Goal: Information Seeking & Learning: Find specific fact

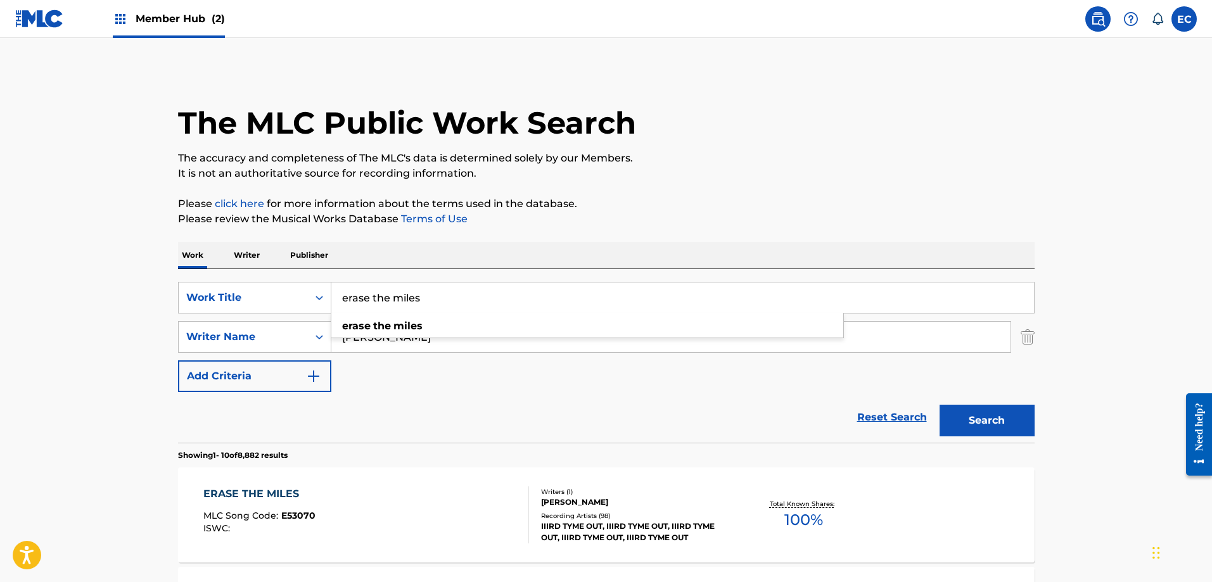
drag, startPoint x: 461, startPoint y: 297, endPoint x: 283, endPoint y: 276, distance: 179.2
click at [283, 276] on div "SearchWithCriteria70e64734-21c2-428d-a0d1-bc47cfe65561 Work Title erase the mil…" at bounding box center [606, 356] width 857 height 174
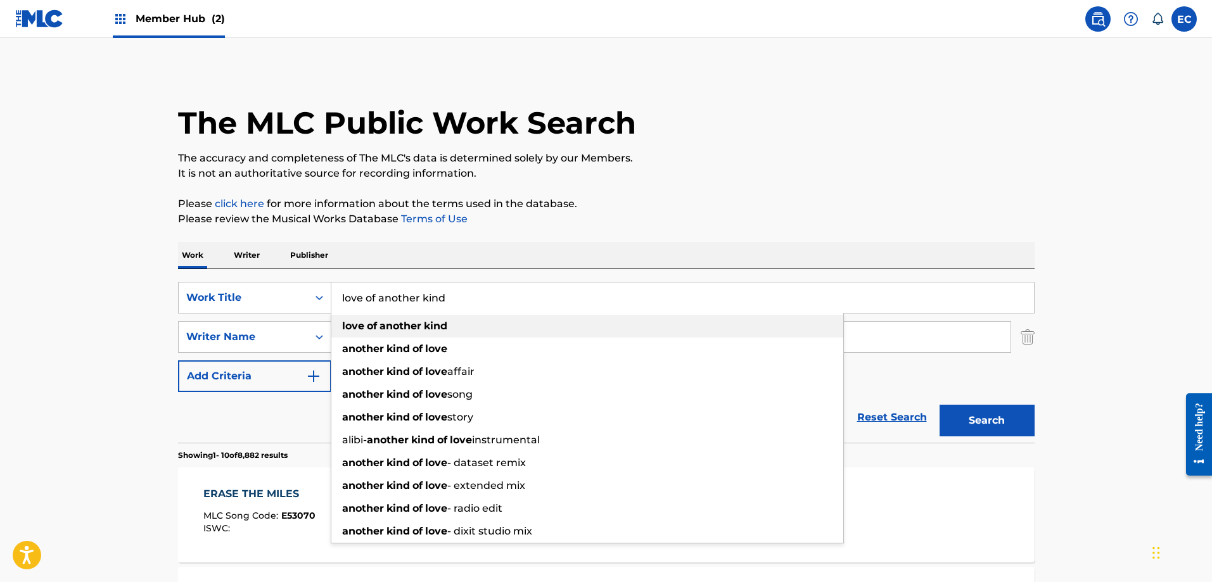
type input "love of another kind"
click at [350, 321] on strong "love" at bounding box center [353, 326] width 22 height 12
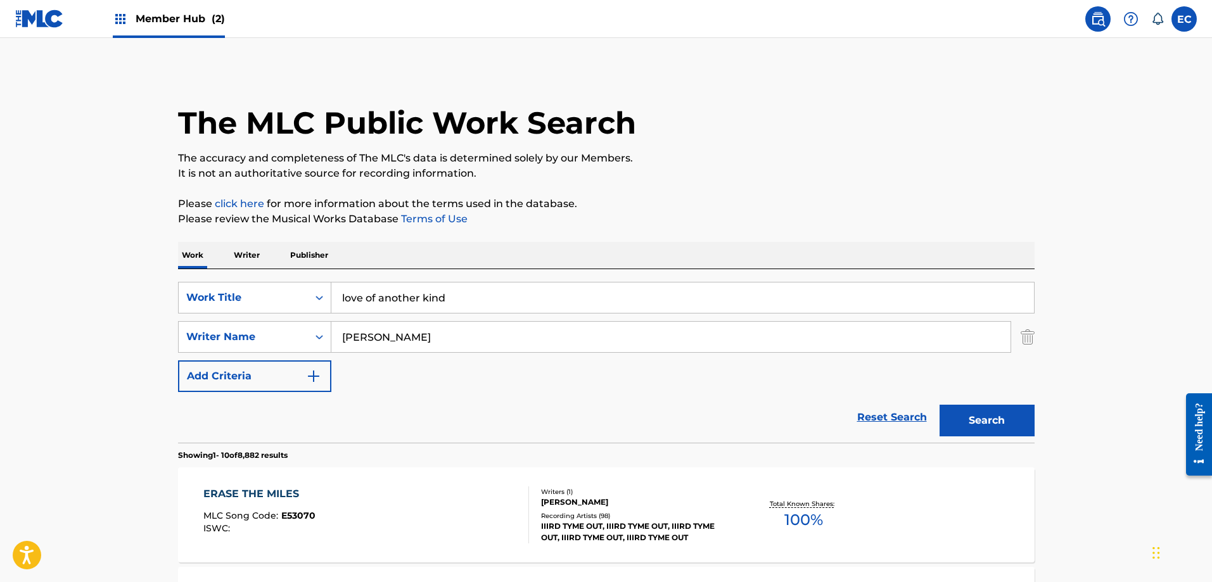
click at [362, 335] on input "[PERSON_NAME]" at bounding box center [670, 337] width 679 height 30
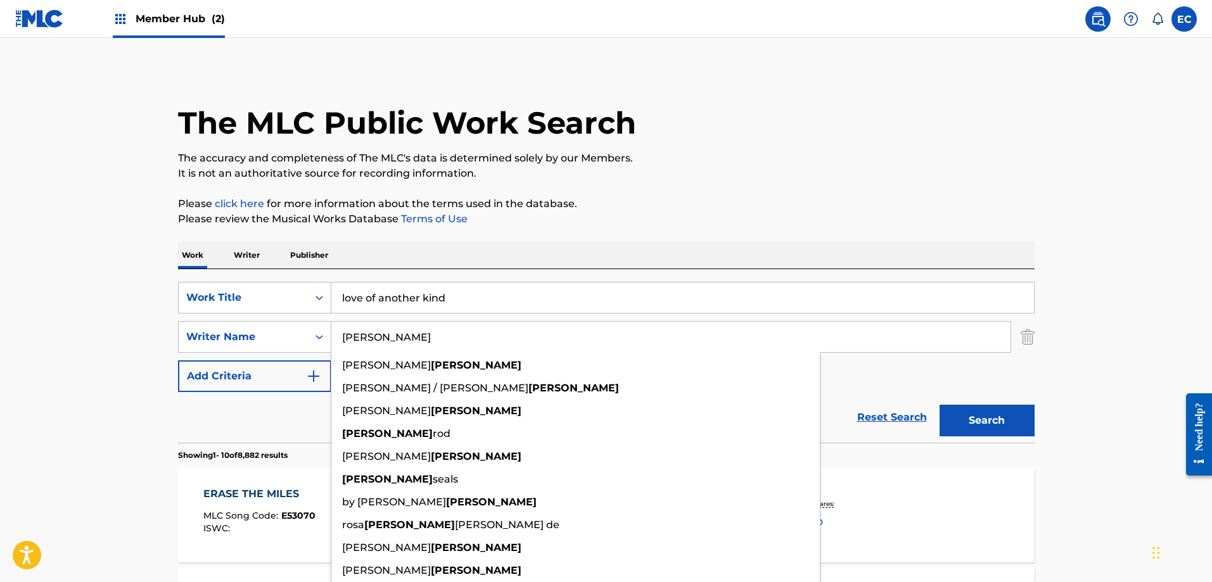
type input "[PERSON_NAME]"
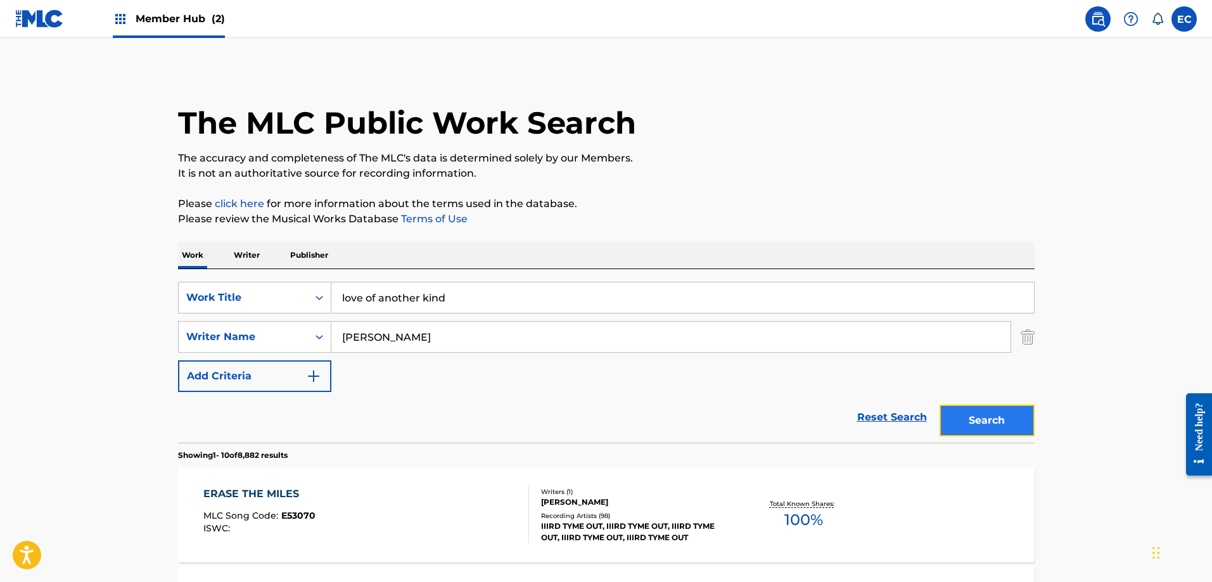
click at [1003, 407] on button "Search" at bounding box center [987, 421] width 95 height 32
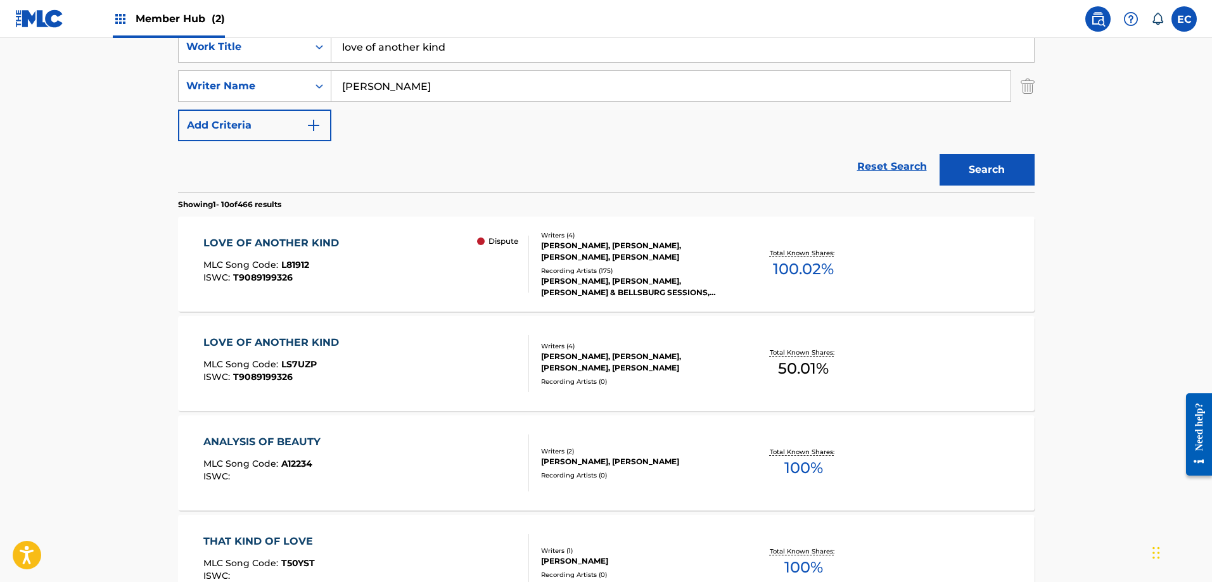
scroll to position [253, 0]
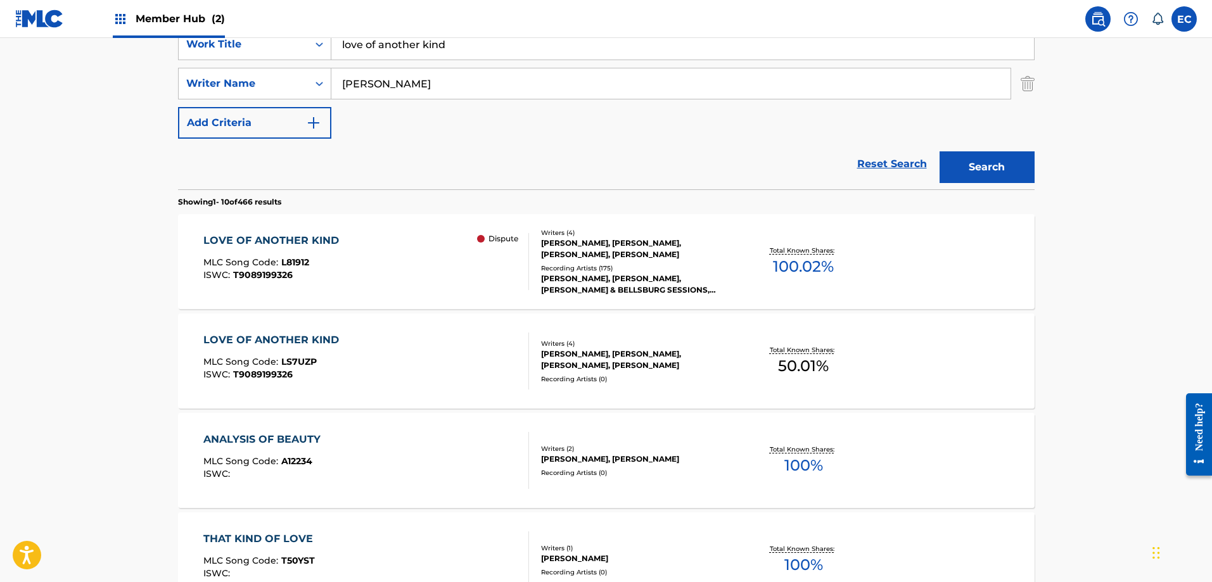
click at [309, 336] on div "LOVE OF ANOTHER KIND" at bounding box center [274, 340] width 142 height 15
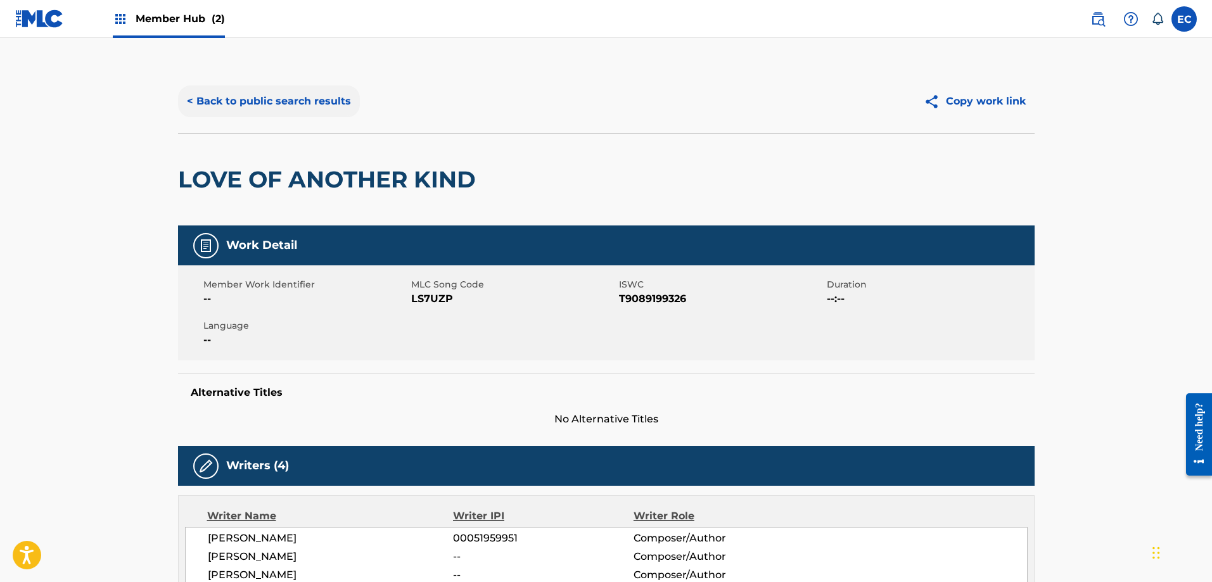
click at [302, 101] on button "< Back to public search results" at bounding box center [269, 102] width 182 height 32
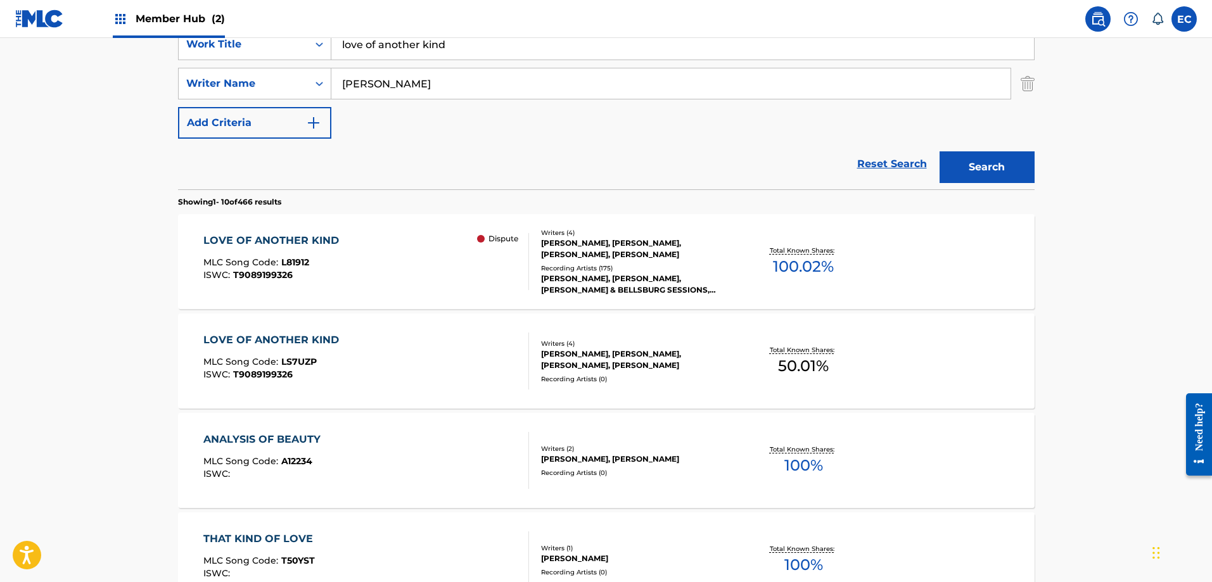
click at [343, 239] on div "LOVE OF ANOTHER KIND MLC Song Code : L81912 ISWC : T9089199326 Dispute" at bounding box center [366, 261] width 326 height 57
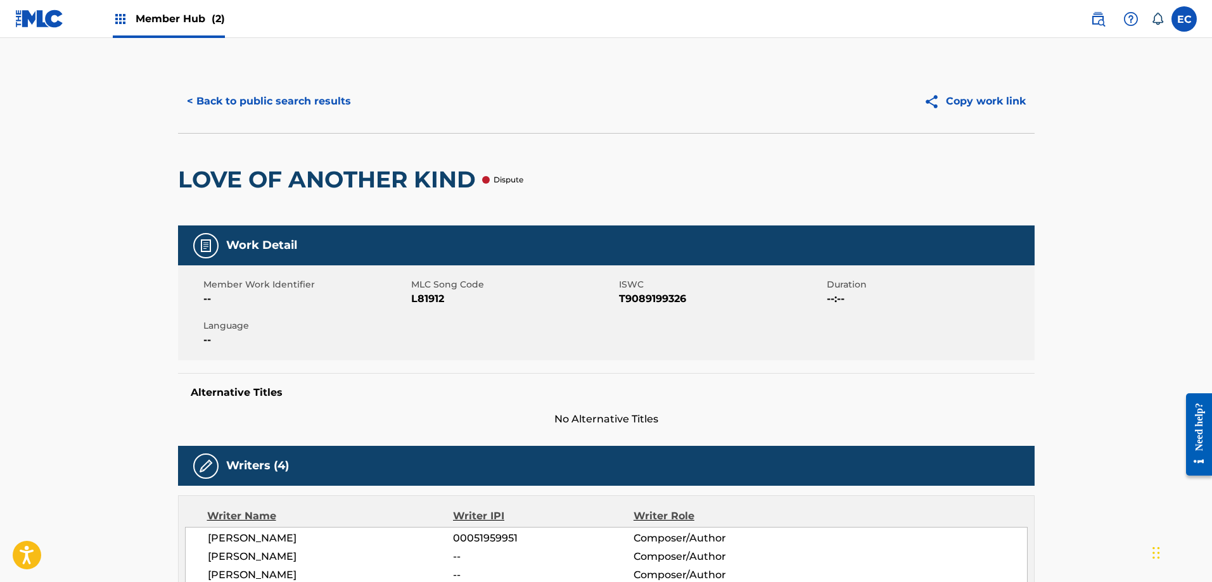
click at [426, 299] on span "L81912" at bounding box center [513, 298] width 205 height 15
copy span "L81912"
click at [290, 97] on button "< Back to public search results" at bounding box center [269, 102] width 182 height 32
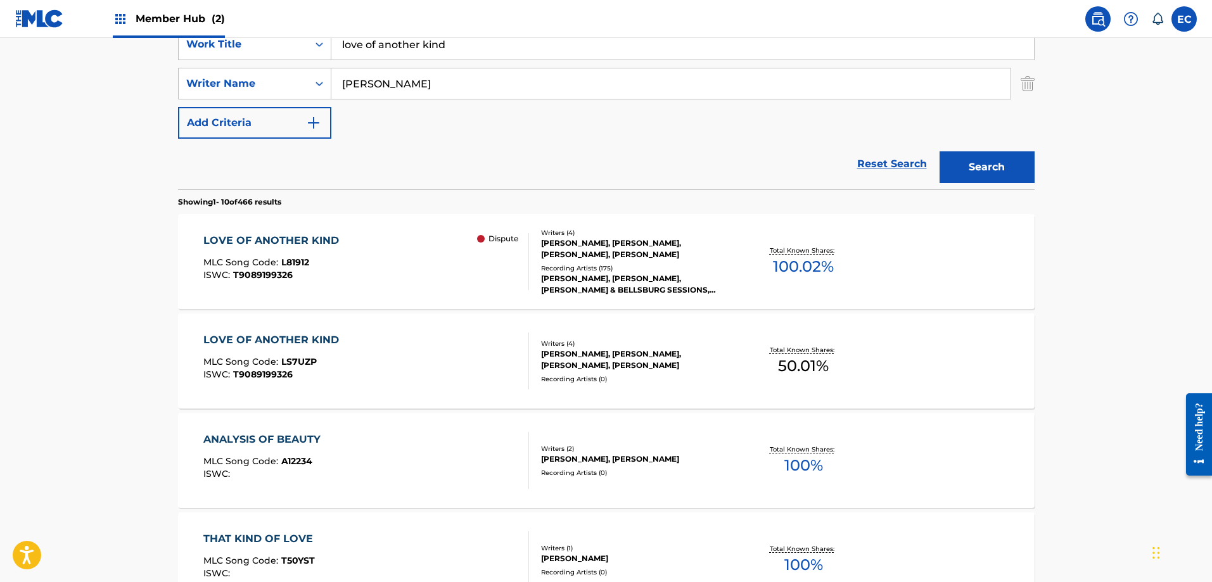
click at [310, 340] on div "LOVE OF ANOTHER KIND" at bounding box center [274, 340] width 142 height 15
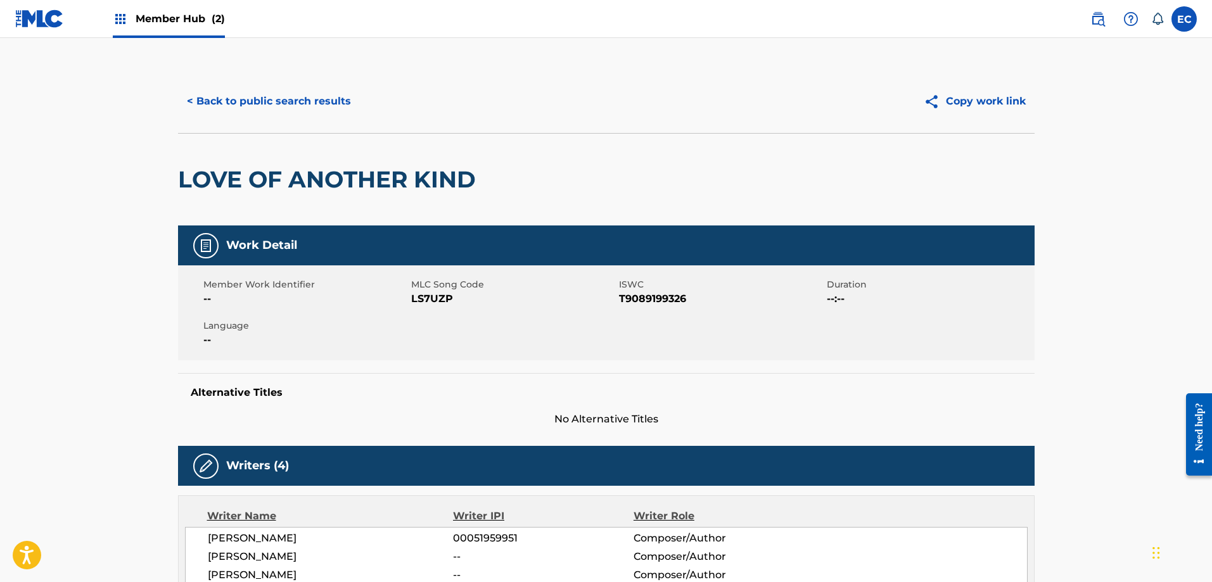
click at [432, 299] on span "LS7UZP" at bounding box center [513, 298] width 205 height 15
copy span "LS7UZP"
click at [241, 97] on button "< Back to public search results" at bounding box center [269, 102] width 182 height 32
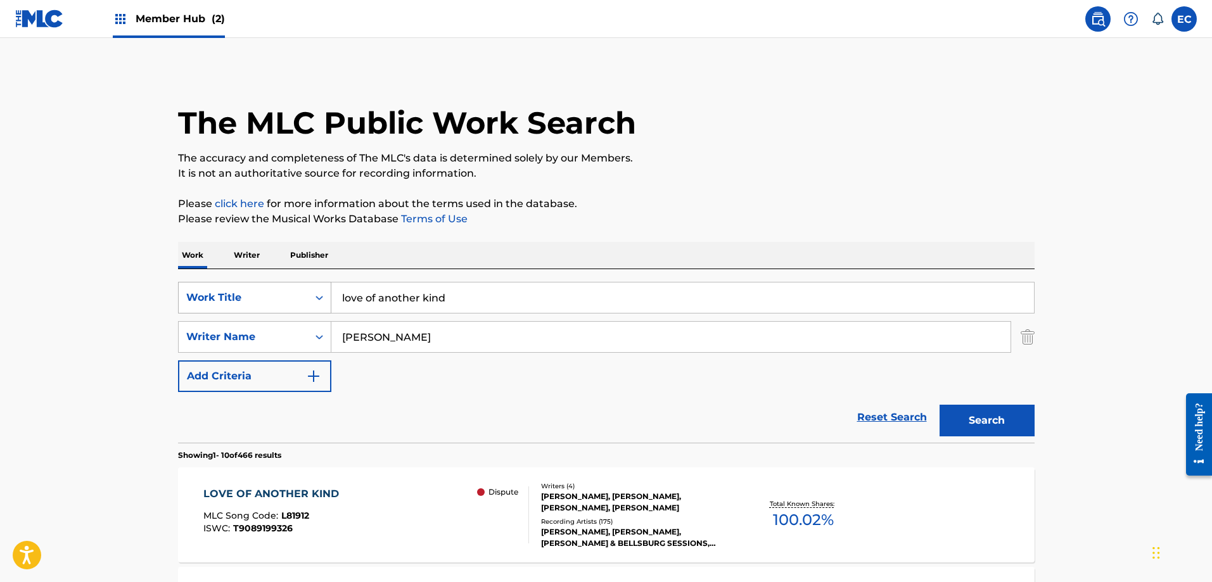
drag, startPoint x: 483, startPoint y: 302, endPoint x: 310, endPoint y: 300, distance: 173.0
click at [310, 300] on div "SearchWithCriteria70e64734-21c2-428d-a0d1-bc47cfe65561 Work Title love of anoth…" at bounding box center [606, 298] width 857 height 32
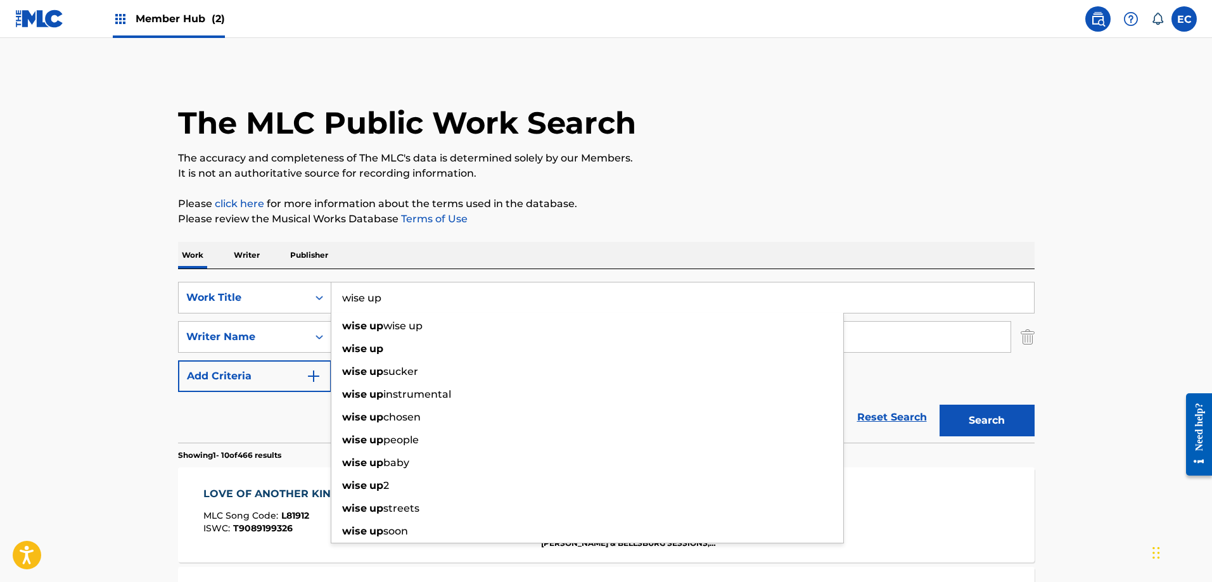
type input "wise up"
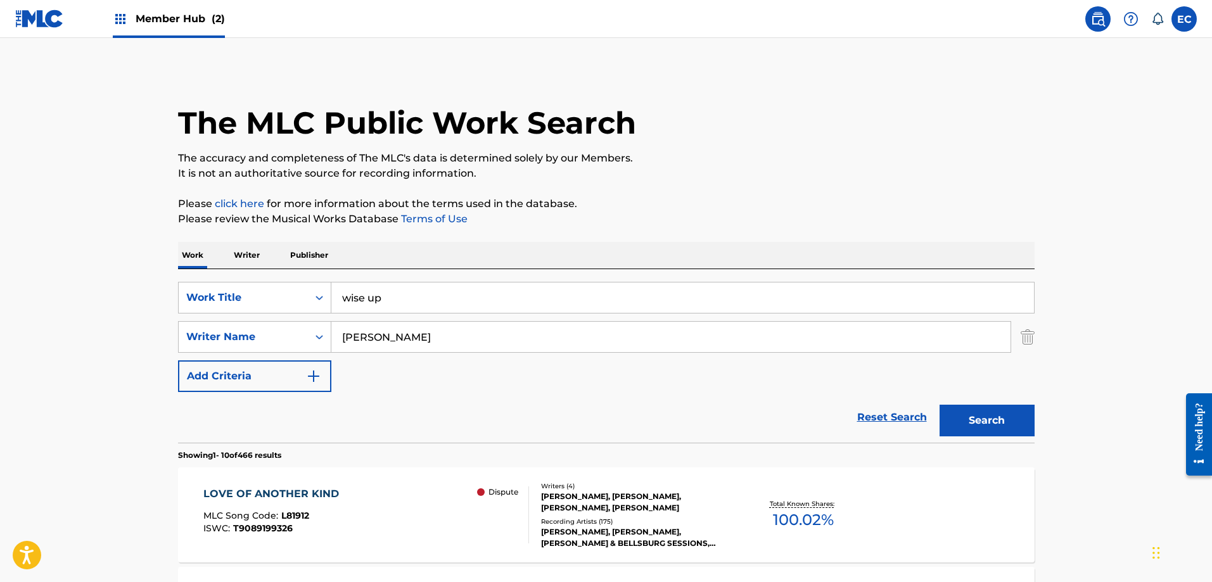
click at [978, 419] on button "Search" at bounding box center [987, 421] width 95 height 32
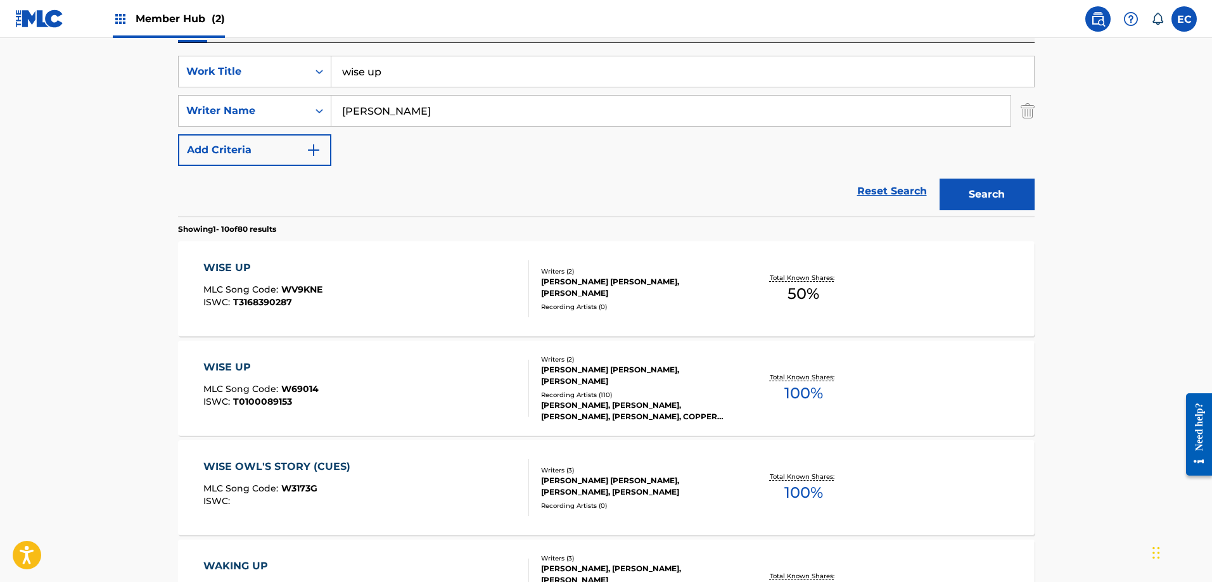
scroll to position [253, 0]
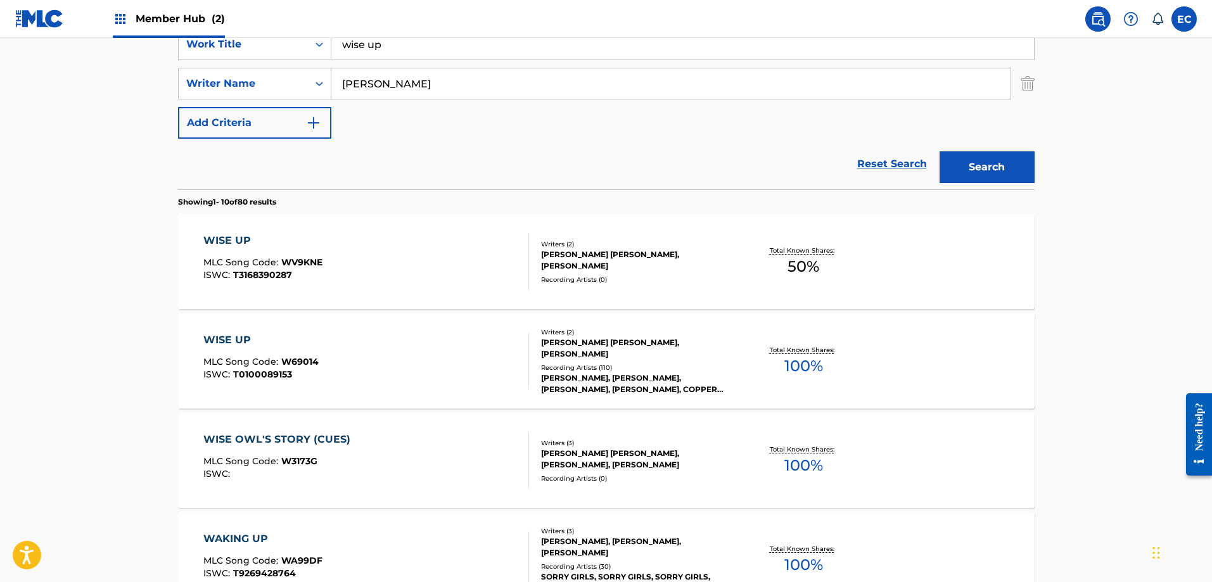
click at [244, 242] on div "WISE UP" at bounding box center [262, 240] width 119 height 15
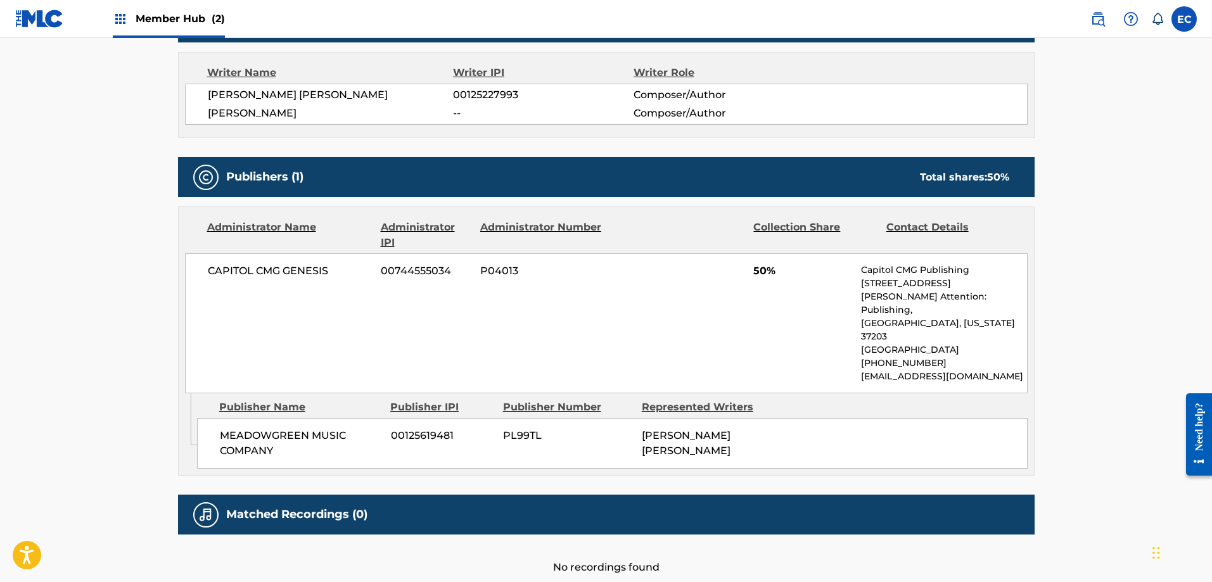
scroll to position [503, 0]
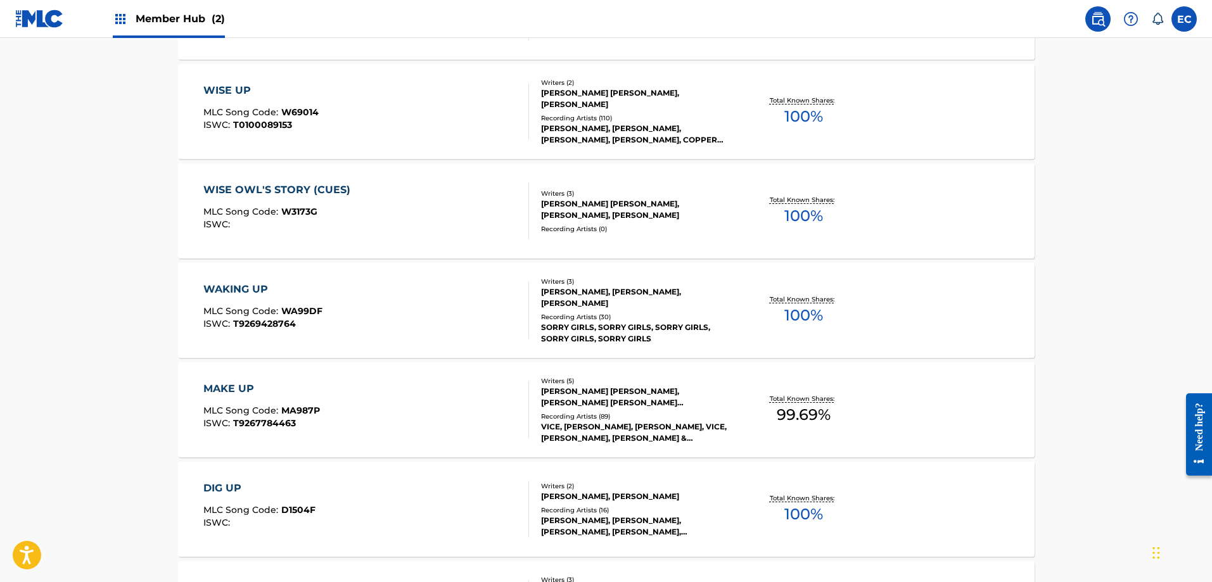
scroll to position [253, 0]
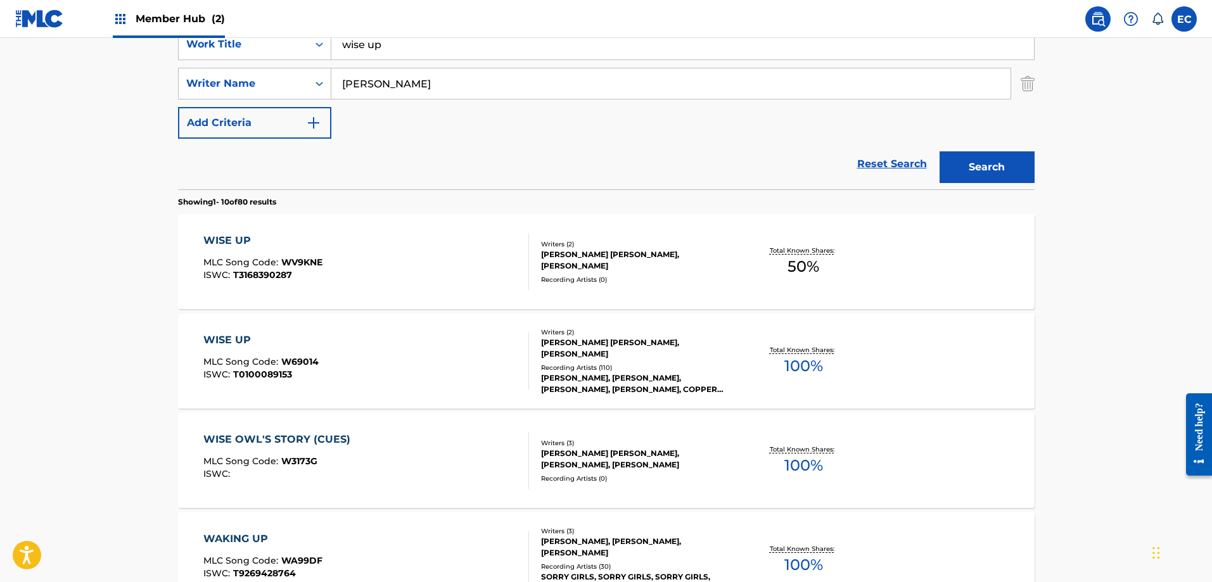
click at [229, 334] on div "WISE UP" at bounding box center [260, 340] width 115 height 15
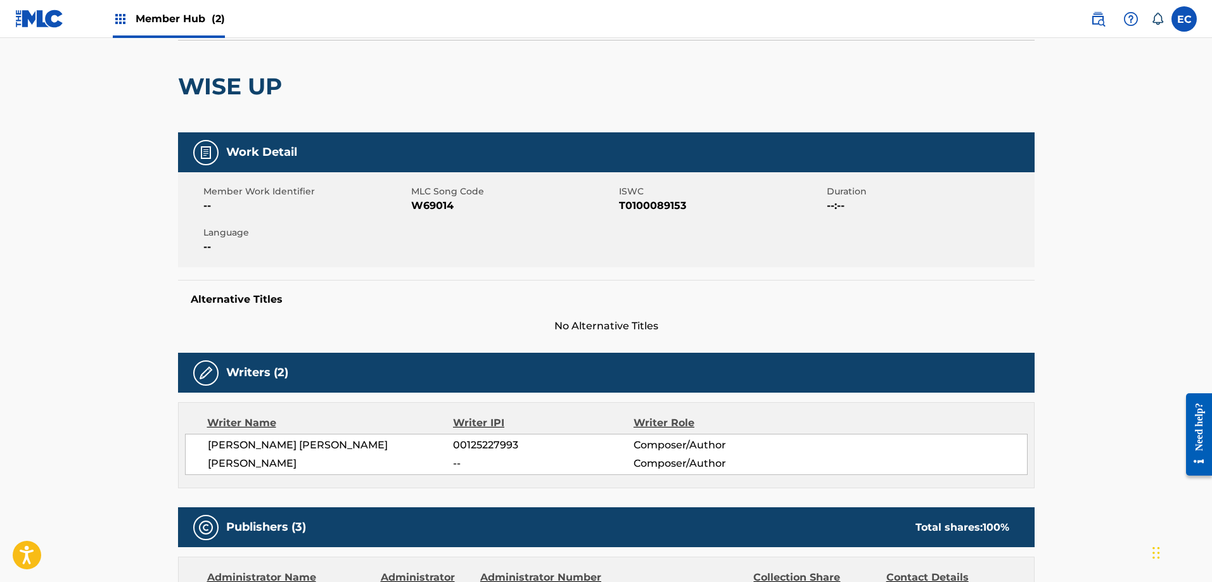
scroll to position [63, 0]
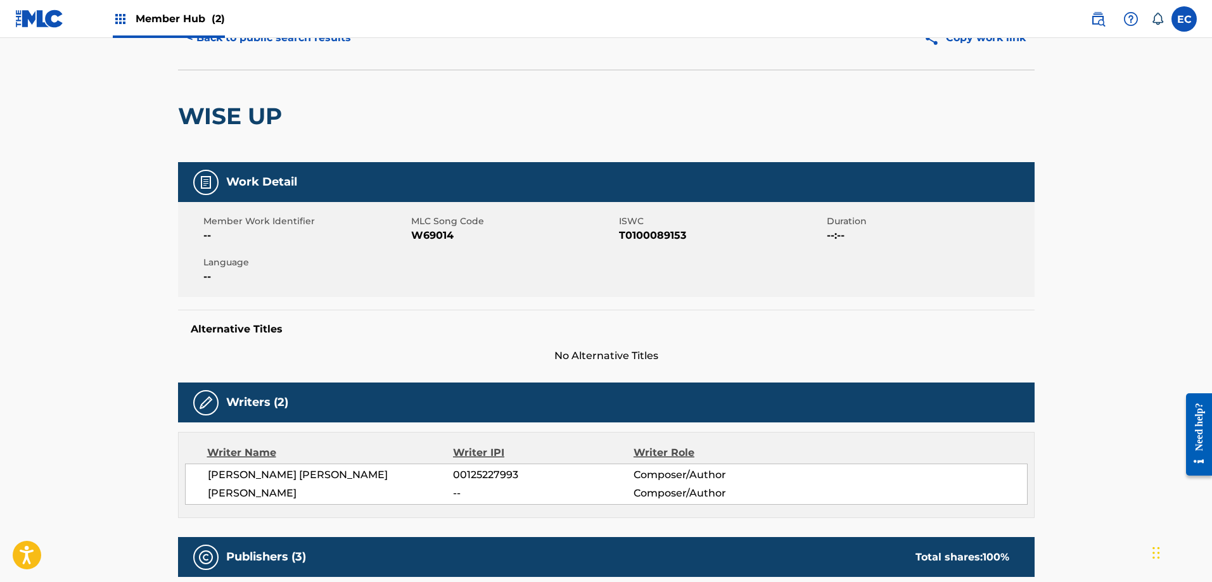
click at [430, 236] on span "W69014" at bounding box center [513, 235] width 205 height 15
copy span "W69014"
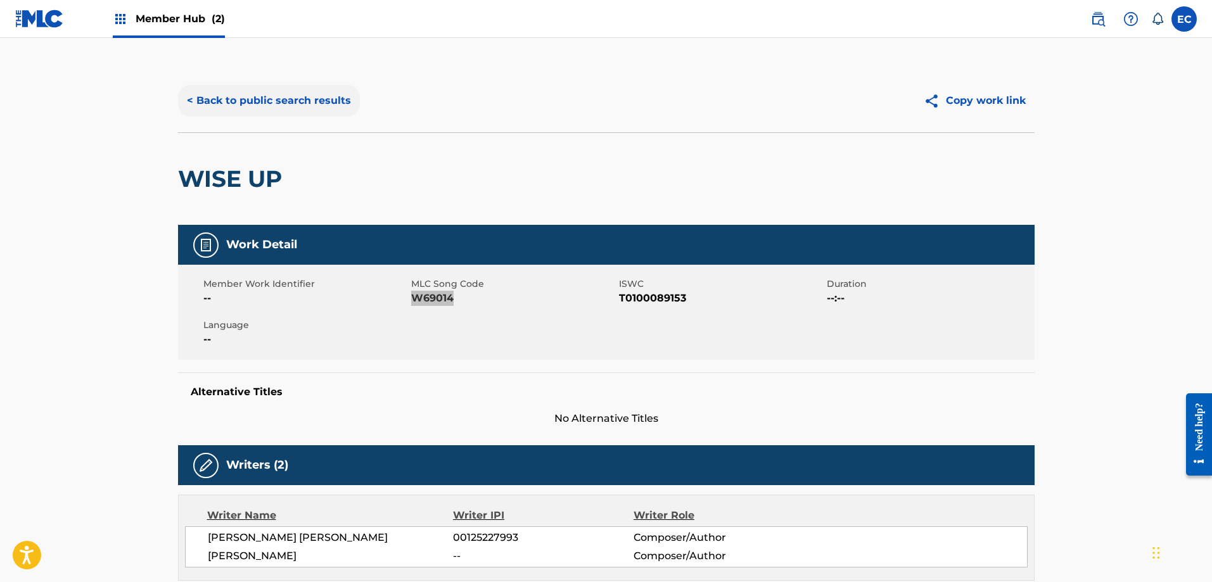
scroll to position [0, 0]
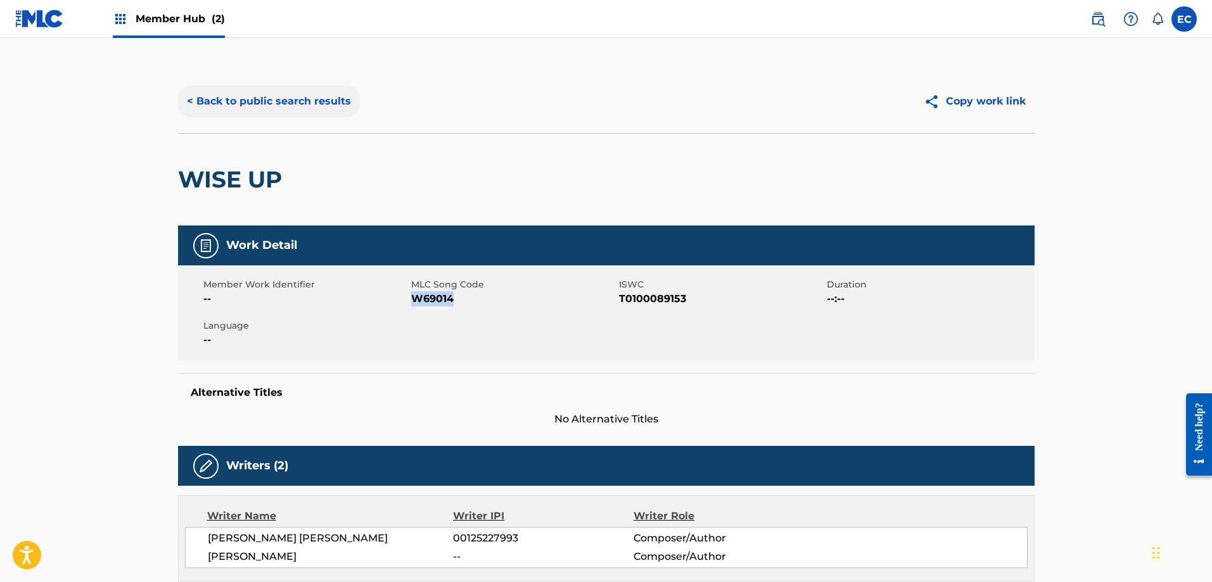
click at [300, 105] on button "< Back to public search results" at bounding box center [269, 102] width 182 height 32
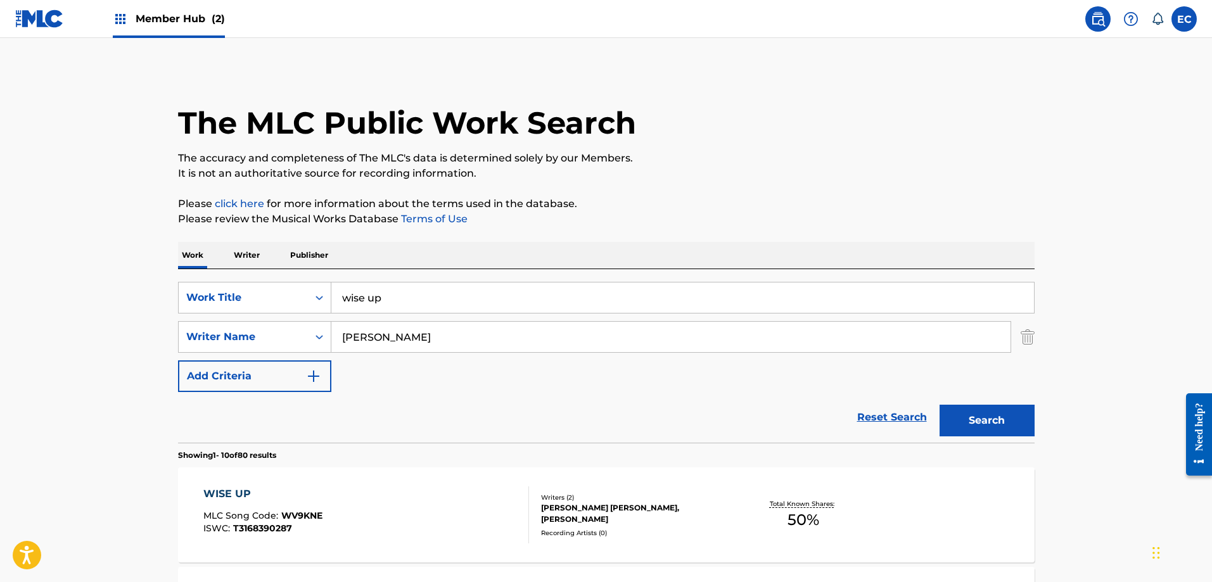
scroll to position [253, 0]
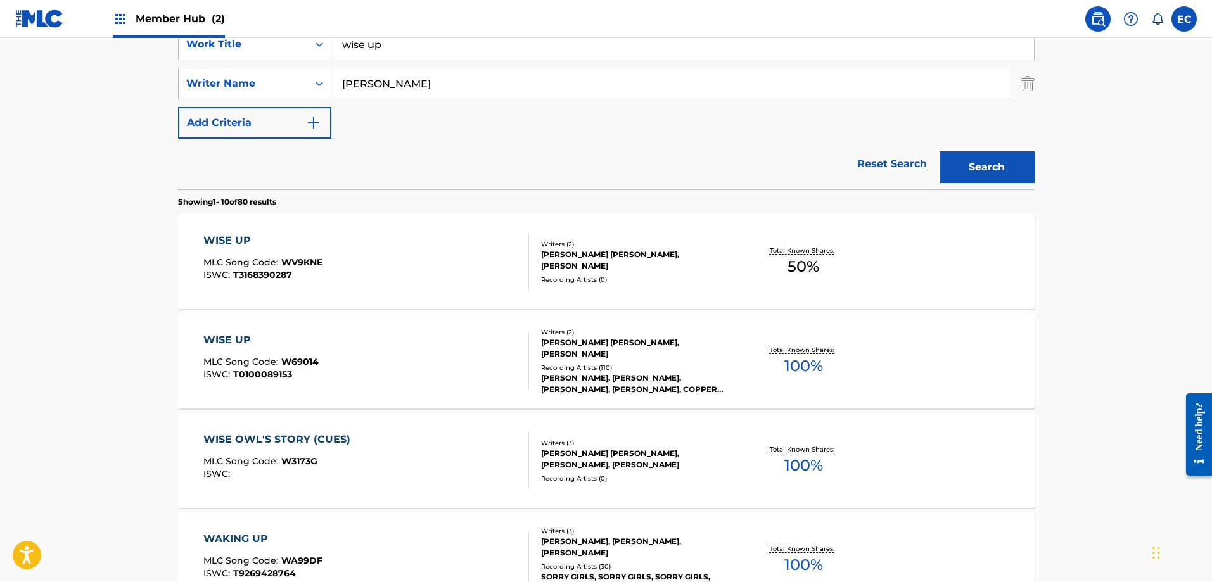
click at [236, 235] on div "WISE UP" at bounding box center [262, 240] width 119 height 15
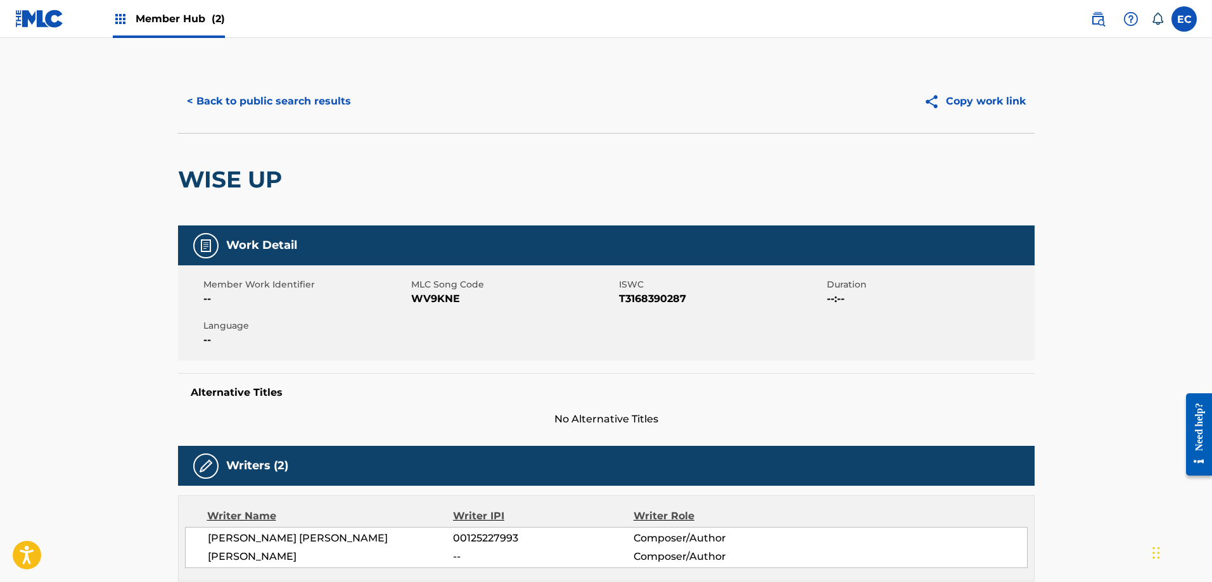
click at [440, 299] on span "WV9KNE" at bounding box center [513, 298] width 205 height 15
copy span "WV9KNE"
click at [236, 91] on button "< Back to public search results" at bounding box center [269, 102] width 182 height 32
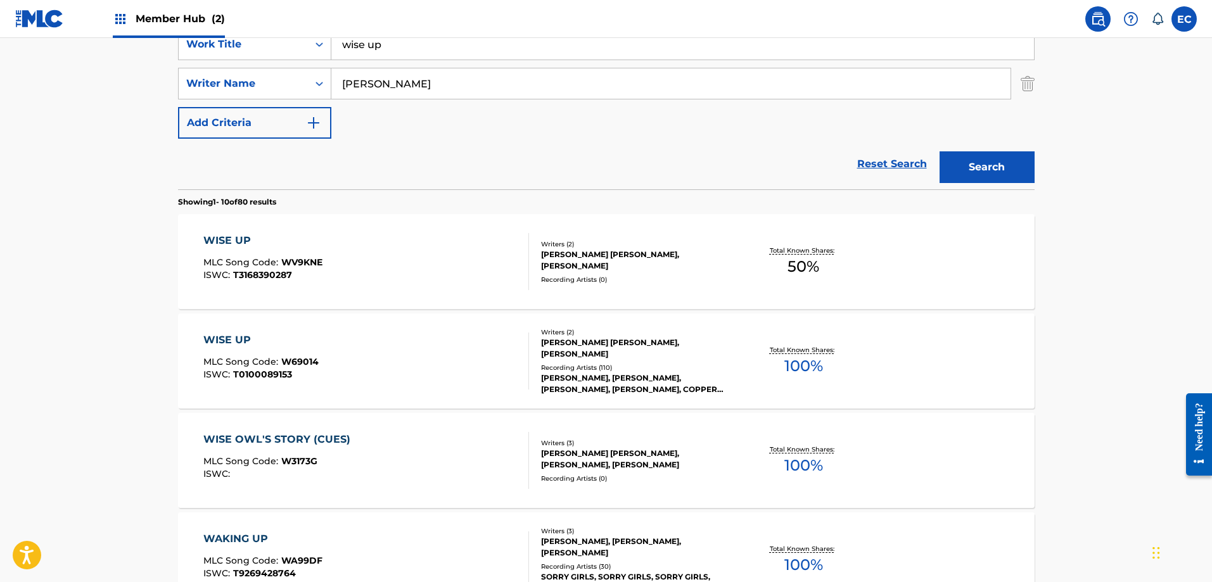
click at [224, 332] on div "WISE UP MLC Song Code : W69014 ISWC : T0100089153 Writers ( 2 ) [PERSON_NAME] […" at bounding box center [606, 361] width 857 height 95
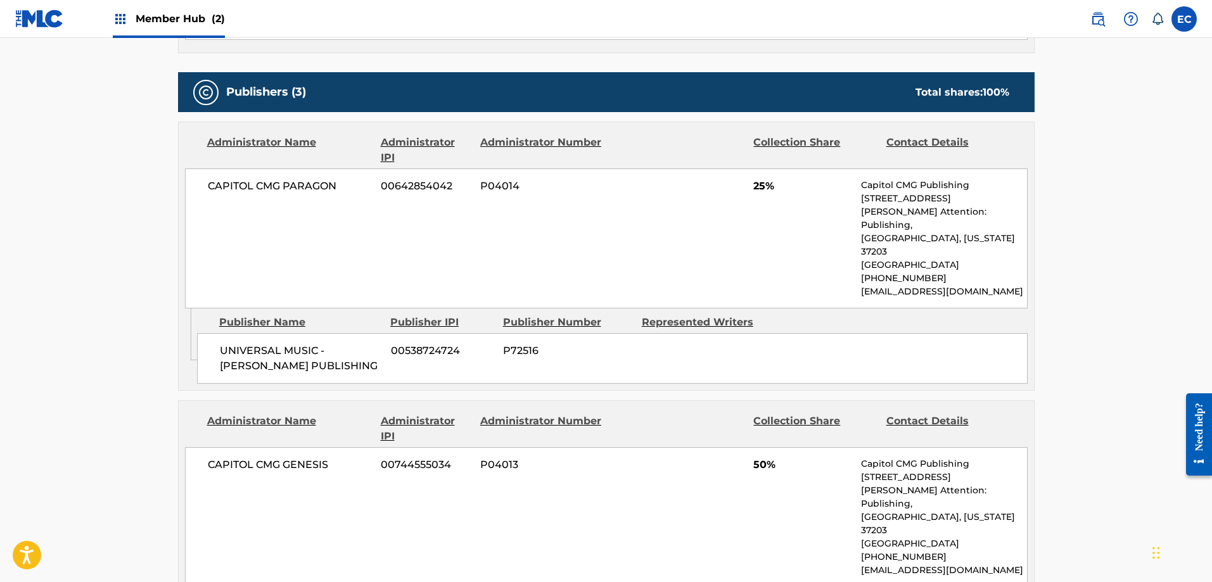
scroll to position [380, 0]
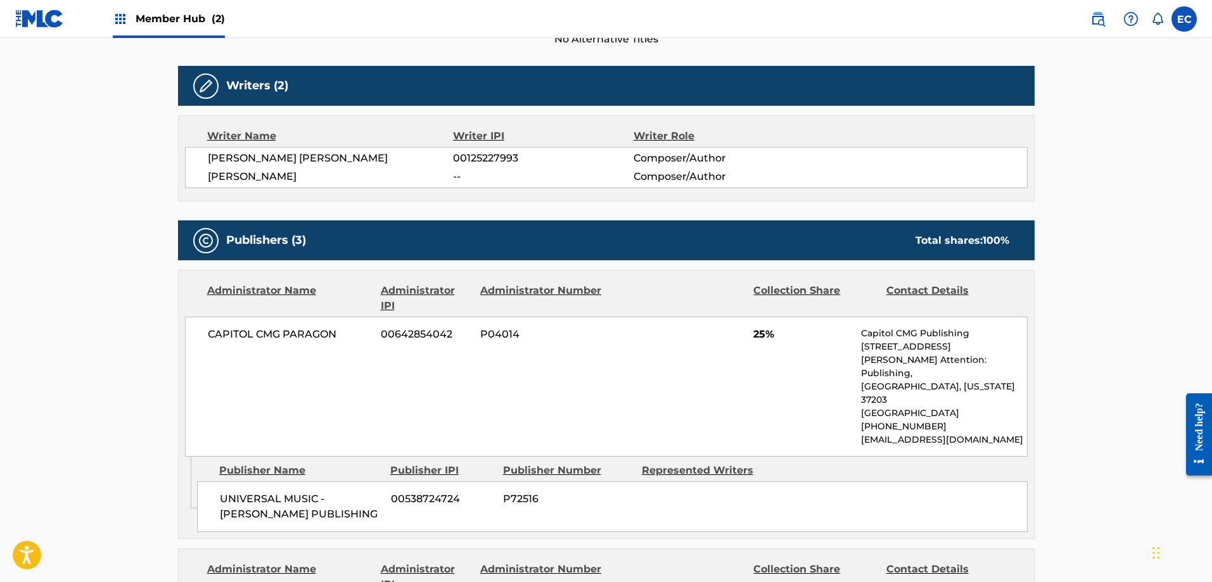
click at [494, 336] on span "P04014" at bounding box center [541, 334] width 123 height 15
copy span "P04014"
